Goal: Navigation & Orientation: Find specific page/section

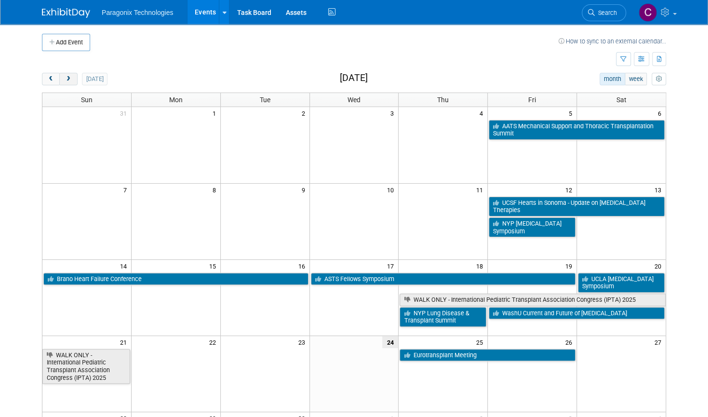
click at [66, 80] on button "next" at bounding box center [68, 79] width 18 height 13
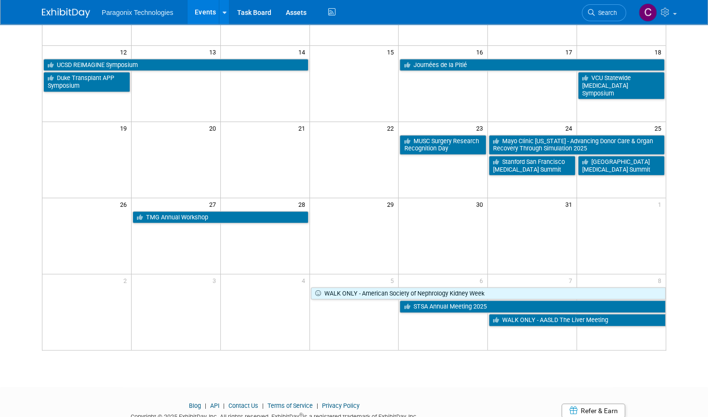
scroll to position [217, 0]
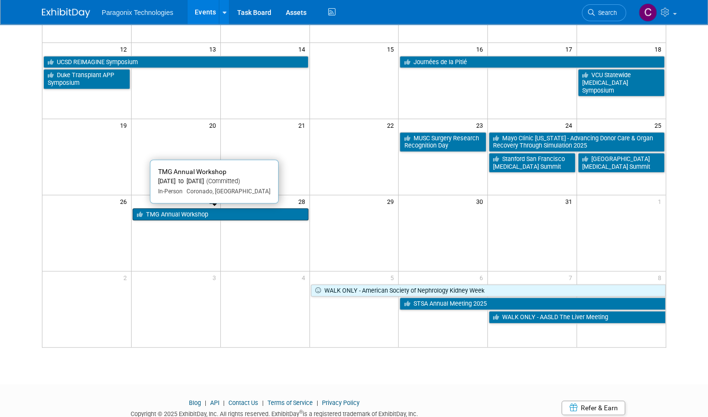
click at [174, 212] on link "TMG Annual Workshop" at bounding box center [219, 214] width 175 height 13
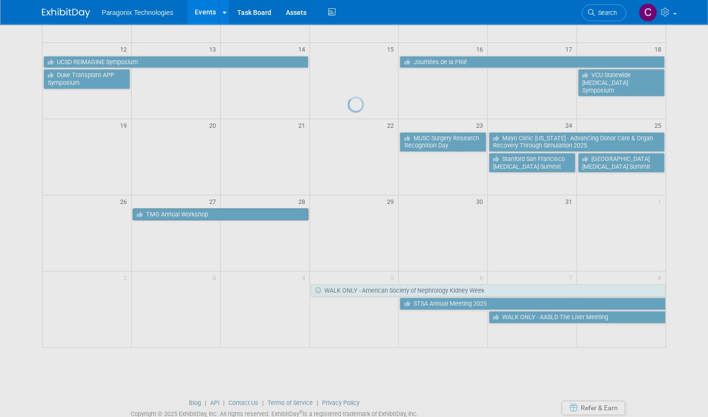
click at [347, 212] on div at bounding box center [353, 208] width 13 height 417
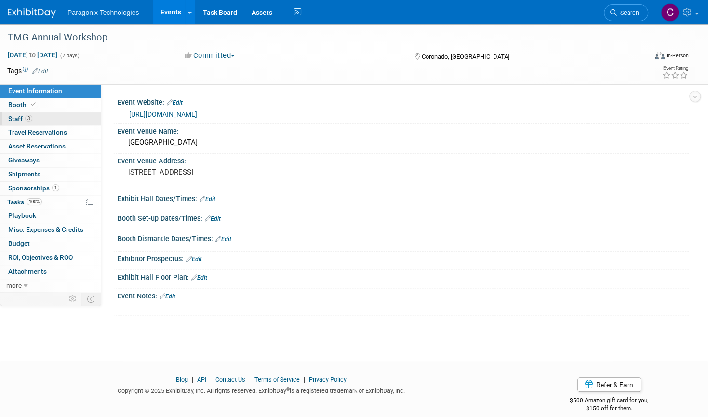
click at [25, 117] on span "3" at bounding box center [28, 118] width 7 height 7
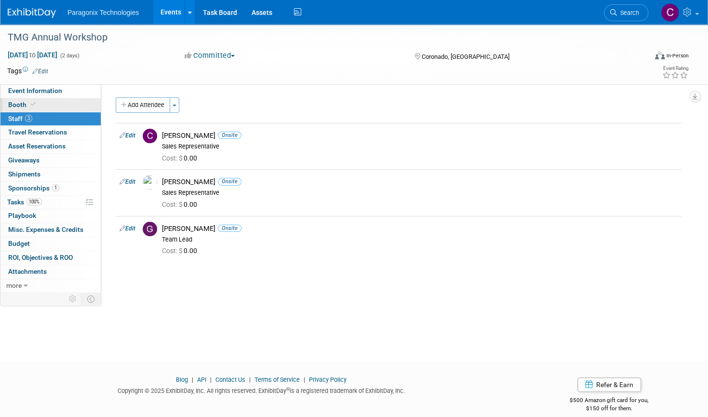
click at [49, 103] on link "Booth" at bounding box center [50, 104] width 100 height 13
